Goal: Information Seeking & Learning: Learn about a topic

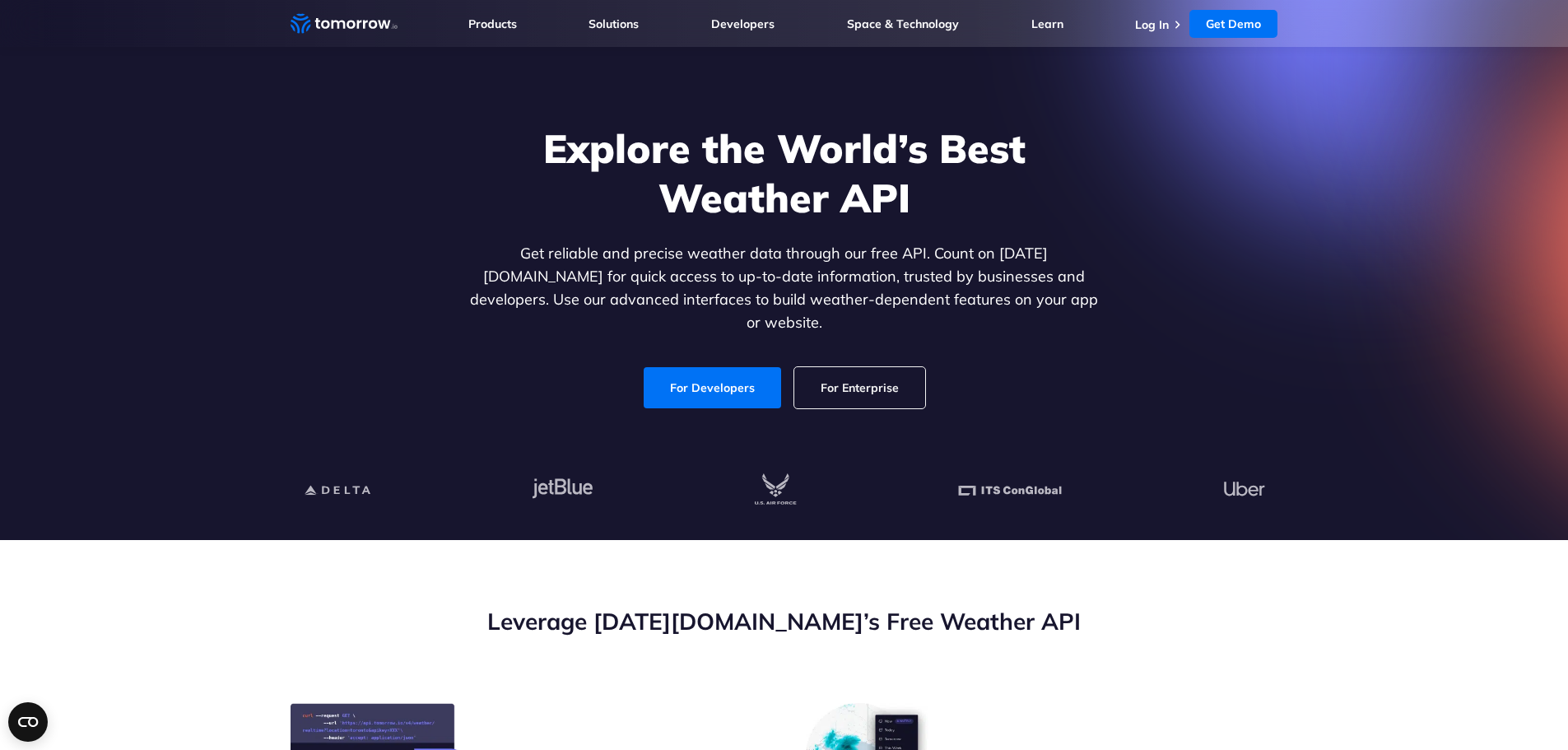
scroll to position [82, 0]
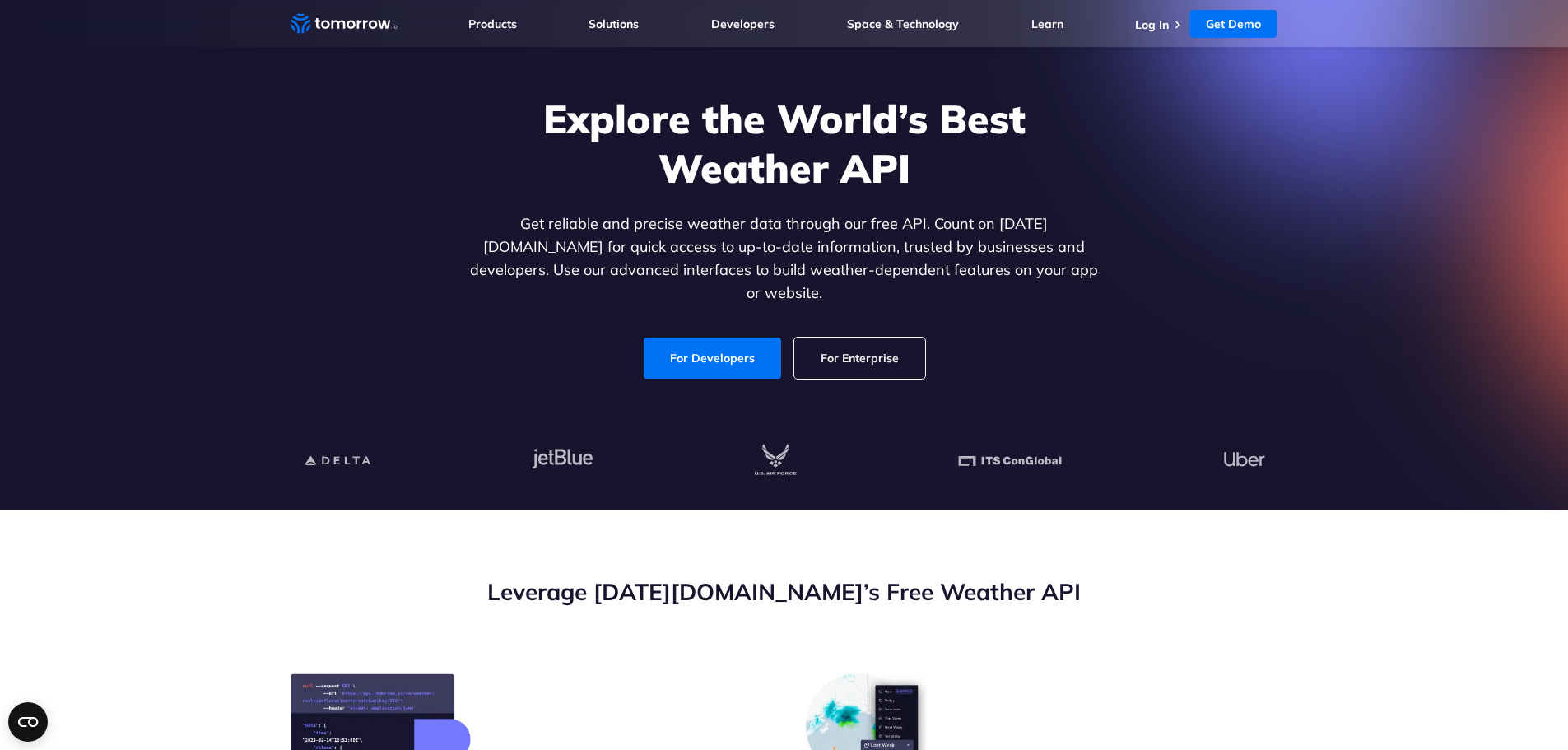
click at [648, 301] on div "Explore the World’s Best Weather API Get reliable and precise weather data thro…" at bounding box center [784, 236] width 636 height 284
click at [870, 320] on div "Explore the World’s Best Weather API Get reliable and precise weather data thro…" at bounding box center [784, 236] width 636 height 284
click at [871, 338] on link "For Enterprise" at bounding box center [860, 357] width 131 height 41
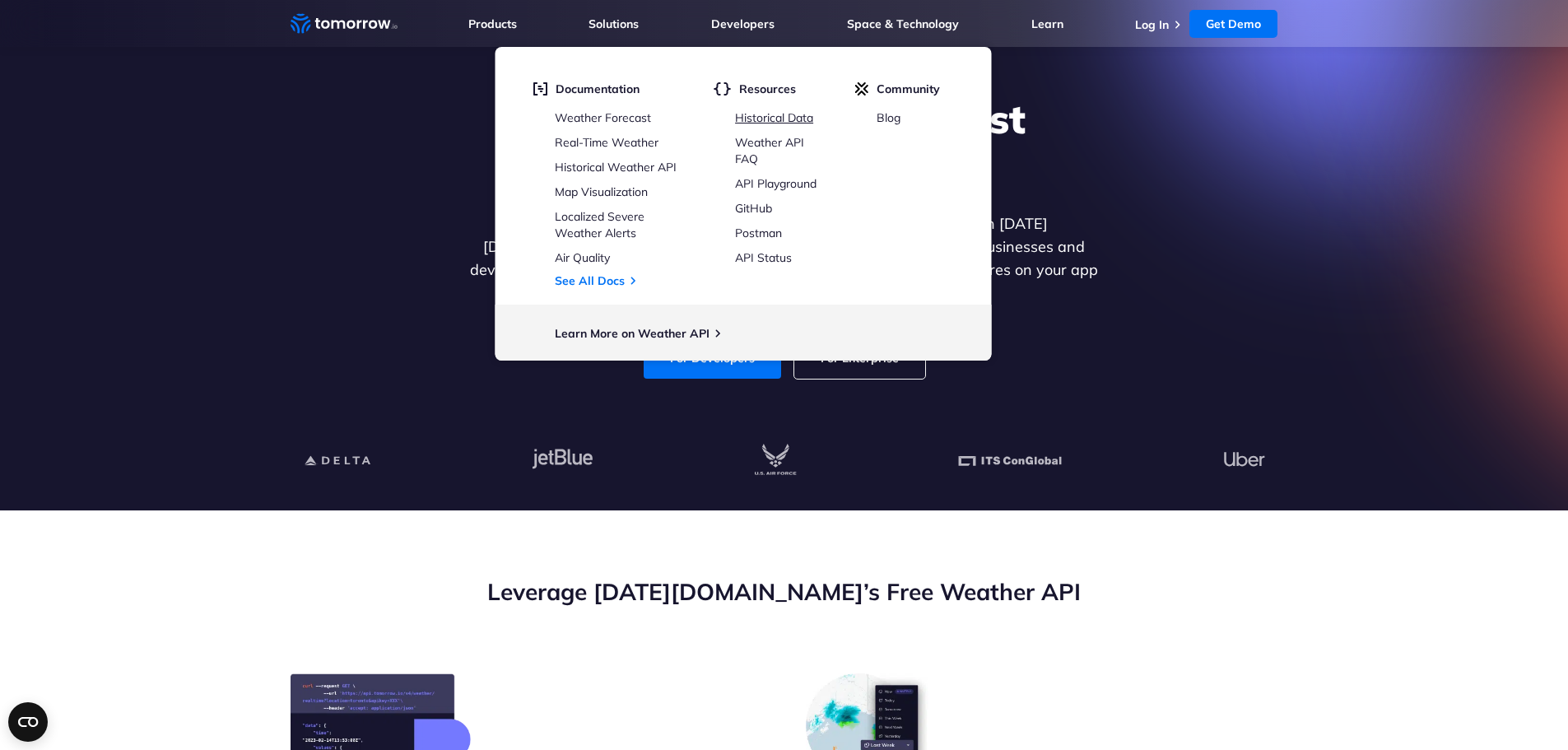
click at [745, 119] on link "Historical Data" at bounding box center [774, 118] width 78 height 15
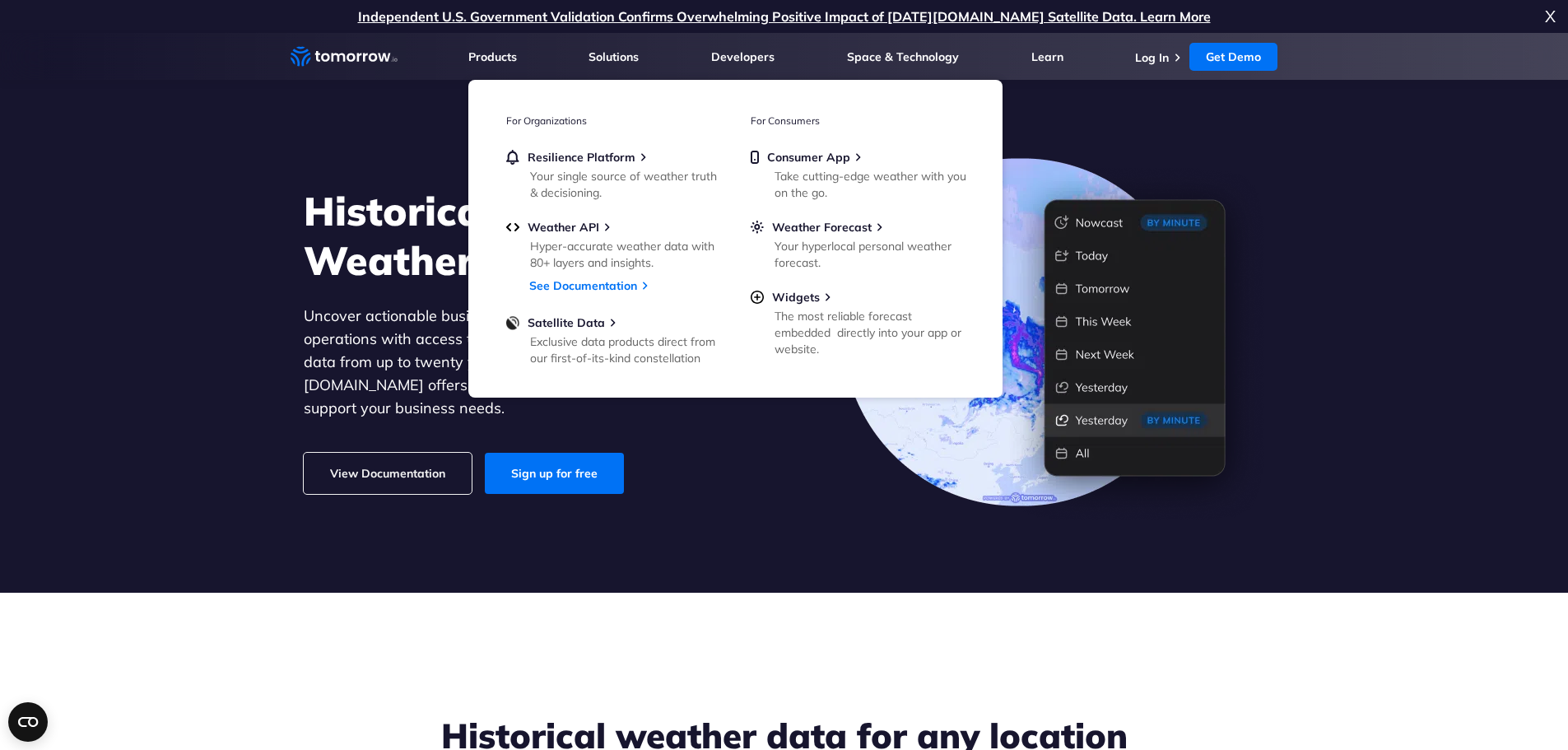
click at [378, 63] on icon "Weather Intelligence Solutions" at bounding box center [343, 57] width 107 height 21
